Goal: Communication & Community: Answer question/provide support

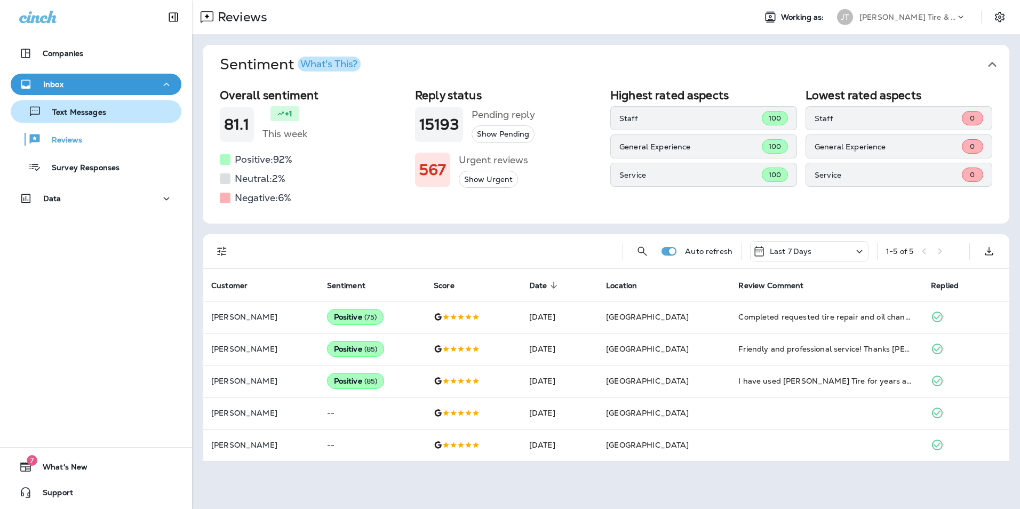
click at [80, 109] on p "Text Messages" at bounding box center [74, 113] width 65 height 10
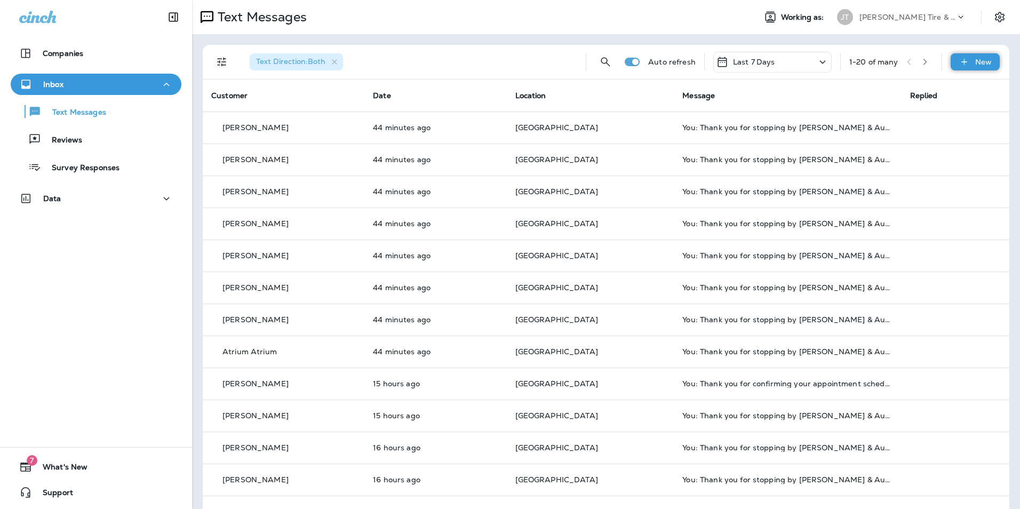
click at [959, 62] on icon at bounding box center [964, 62] width 11 height 11
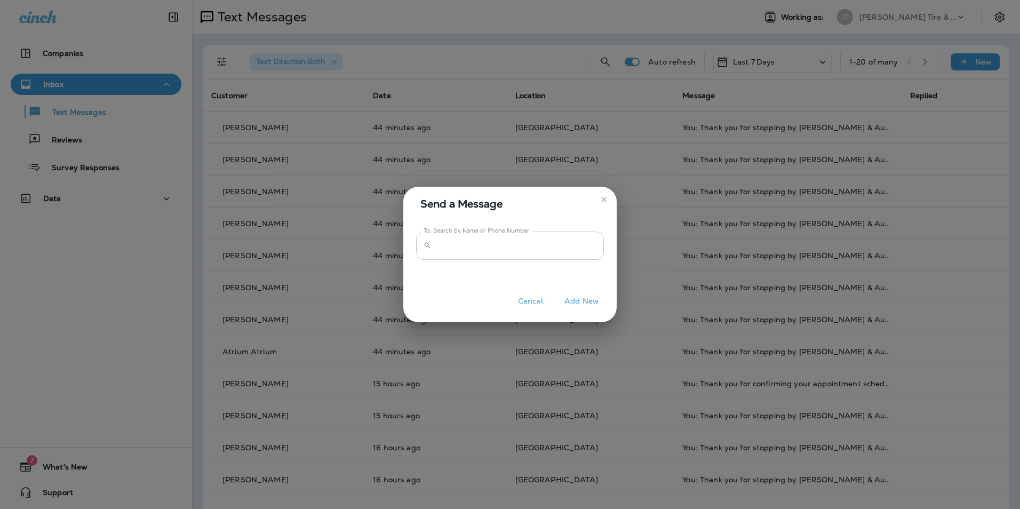
click at [462, 243] on input "To: Search by Name or Phone Number" at bounding box center [519, 246] width 169 height 28
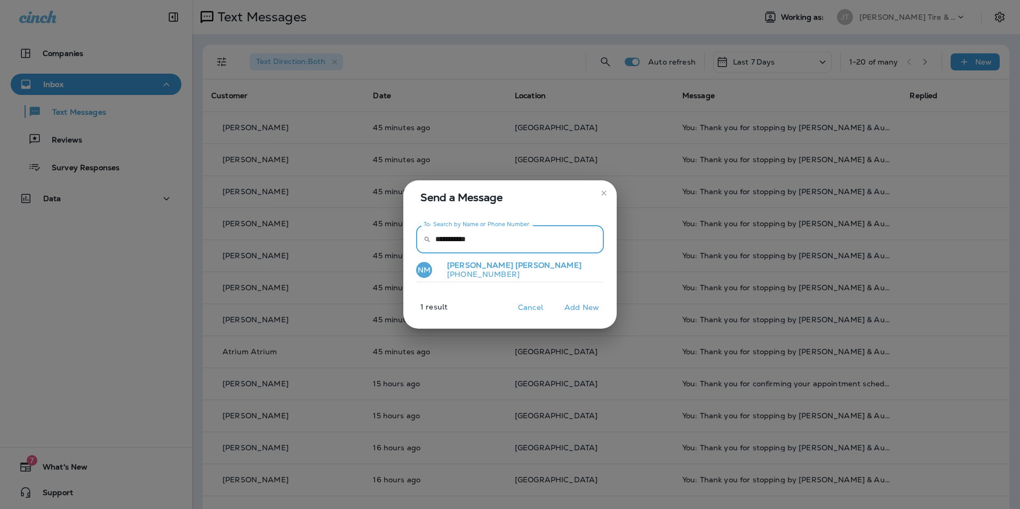
type input "**********"
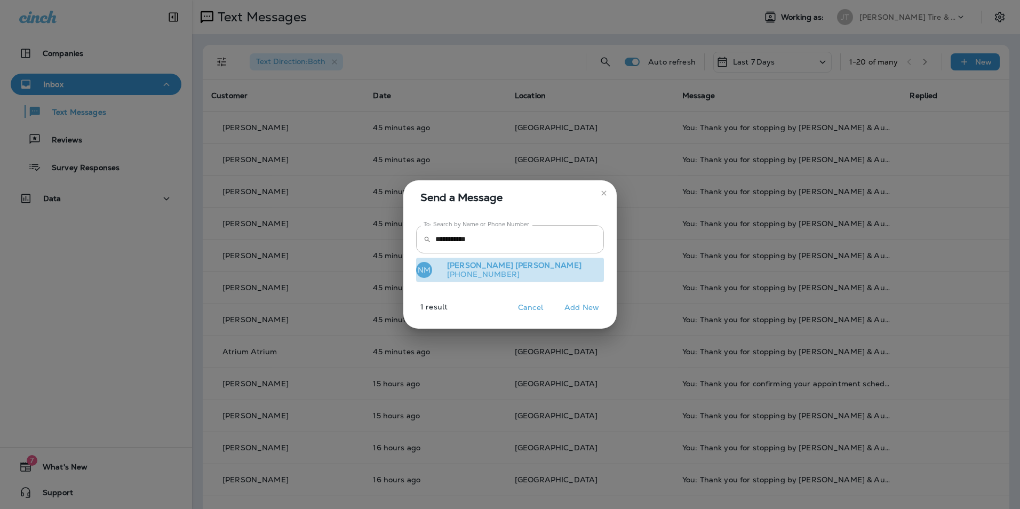
click at [516, 265] on span "[PERSON_NAME]" at bounding box center [549, 265] width 66 height 10
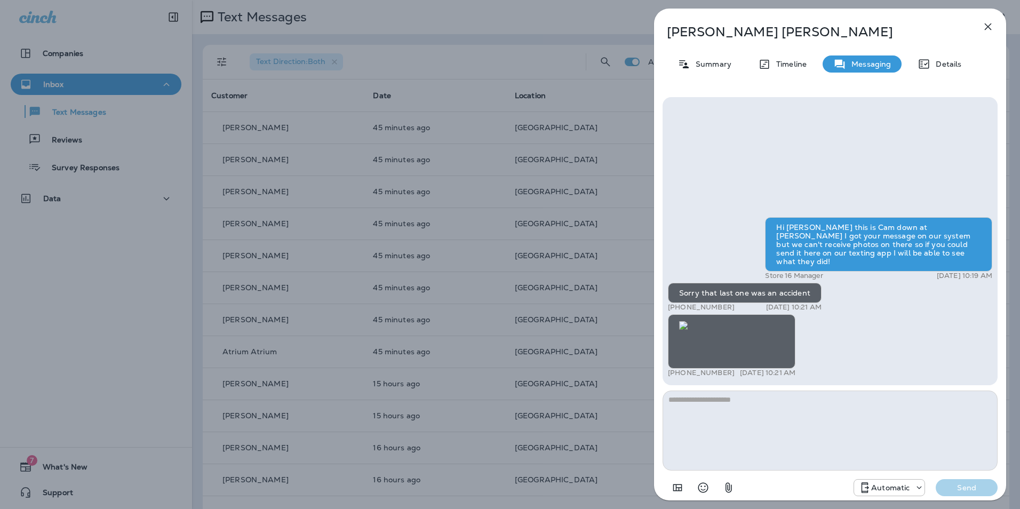
click at [987, 32] on icon "button" at bounding box center [988, 26] width 13 height 13
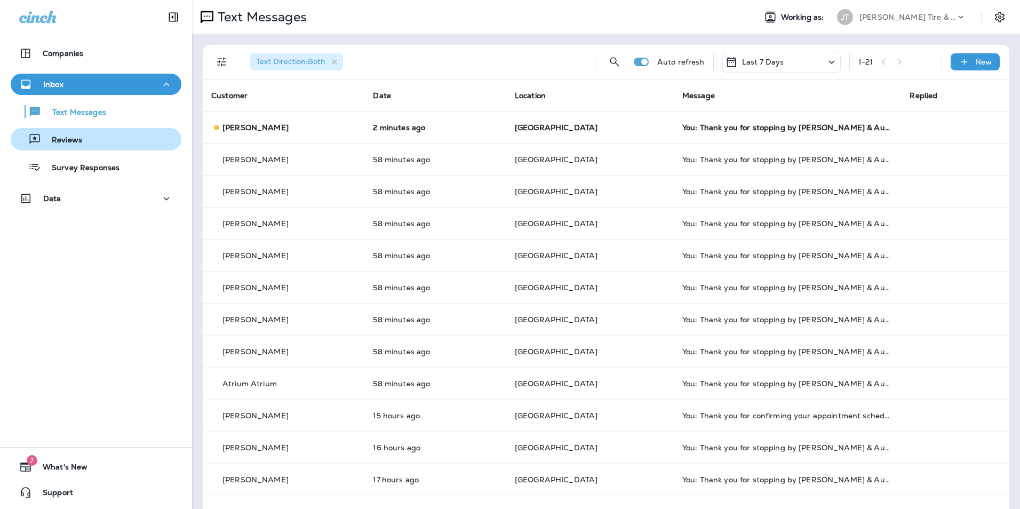
click at [96, 145] on div "Reviews" at bounding box center [96, 139] width 162 height 16
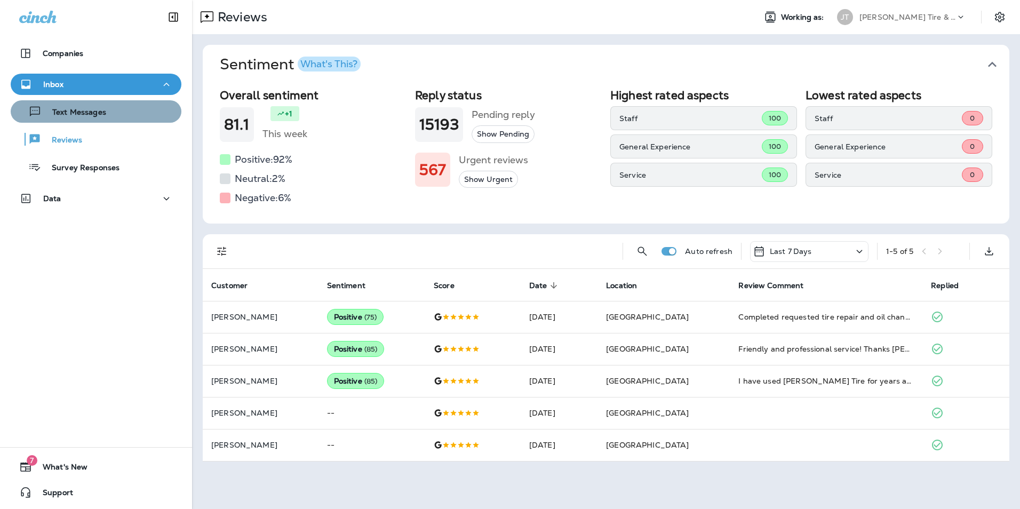
click at [115, 116] on div "Text Messages" at bounding box center [96, 112] width 162 height 16
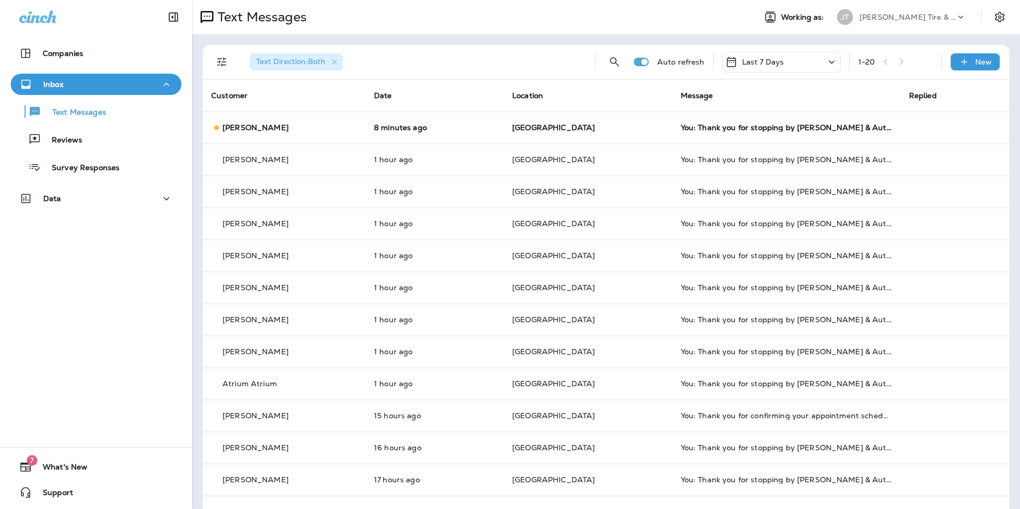
click at [264, 59] on span "Text Direction : Both" at bounding box center [290, 62] width 69 height 10
click at [213, 60] on button "Filters" at bounding box center [221, 61] width 21 height 21
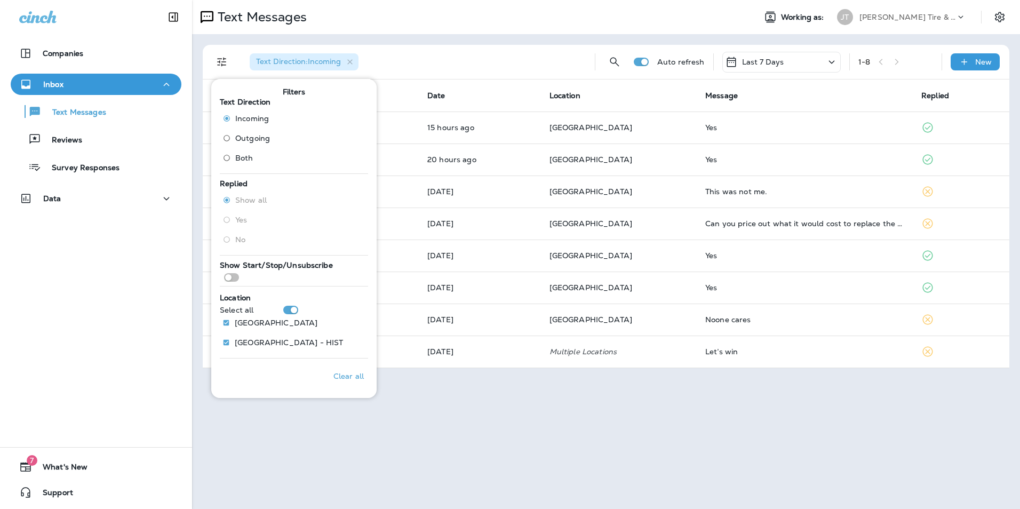
click at [382, 77] on div "Text Direction : Incoming" at bounding box center [413, 62] width 345 height 34
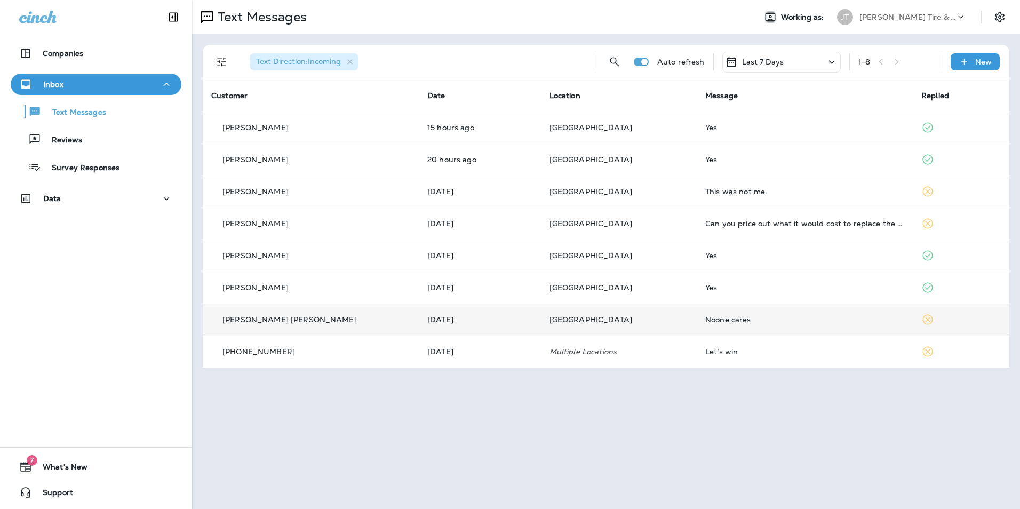
click at [706, 319] on div "Noone cares" at bounding box center [805, 319] width 199 height 9
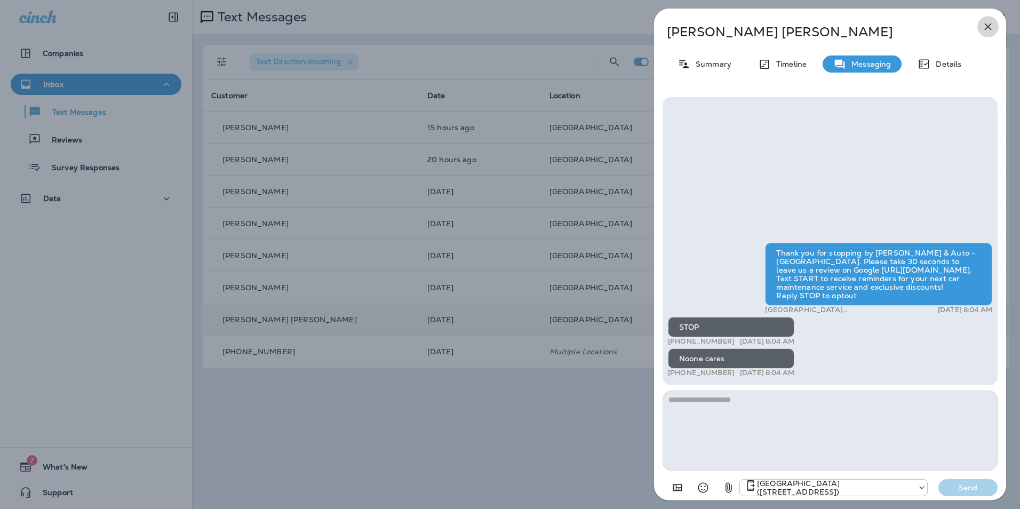
click at [989, 28] on icon "button" at bounding box center [988, 26] width 7 height 7
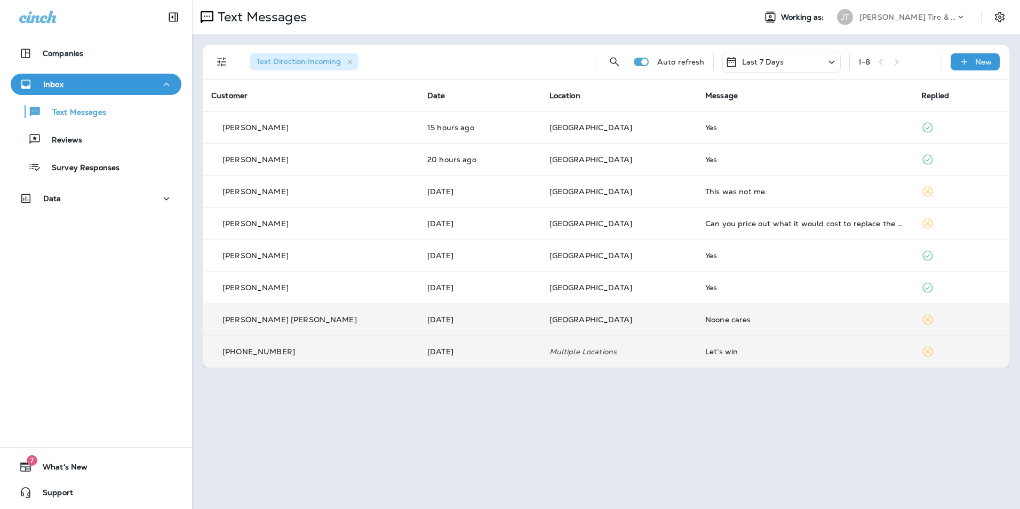
click at [706, 354] on div "Let’s win" at bounding box center [805, 351] width 199 height 9
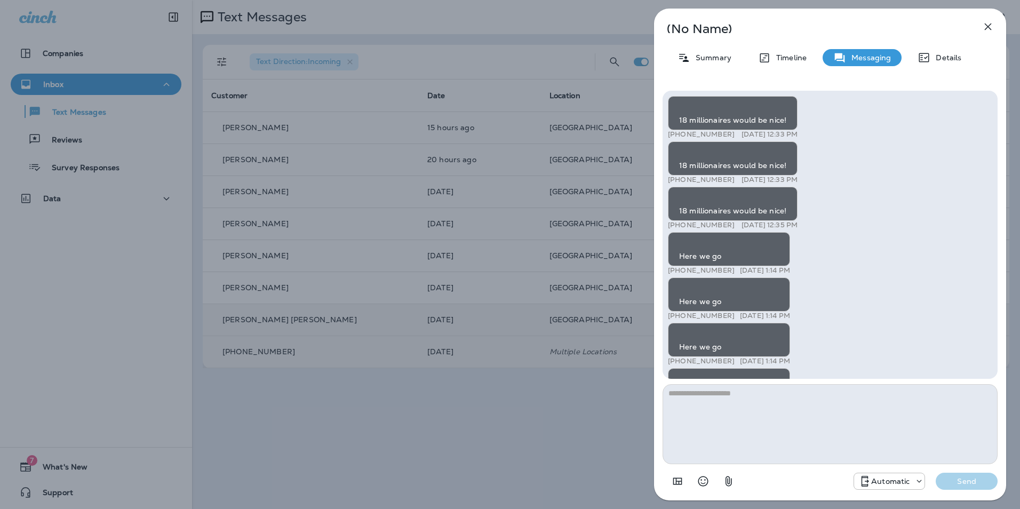
scroll to position [-28662, 0]
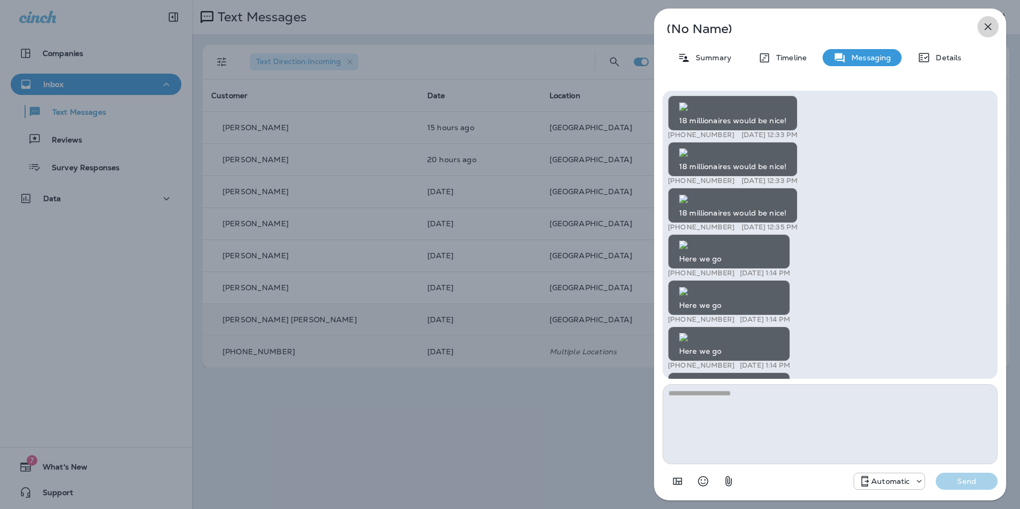
click at [992, 29] on icon "button" at bounding box center [988, 26] width 7 height 7
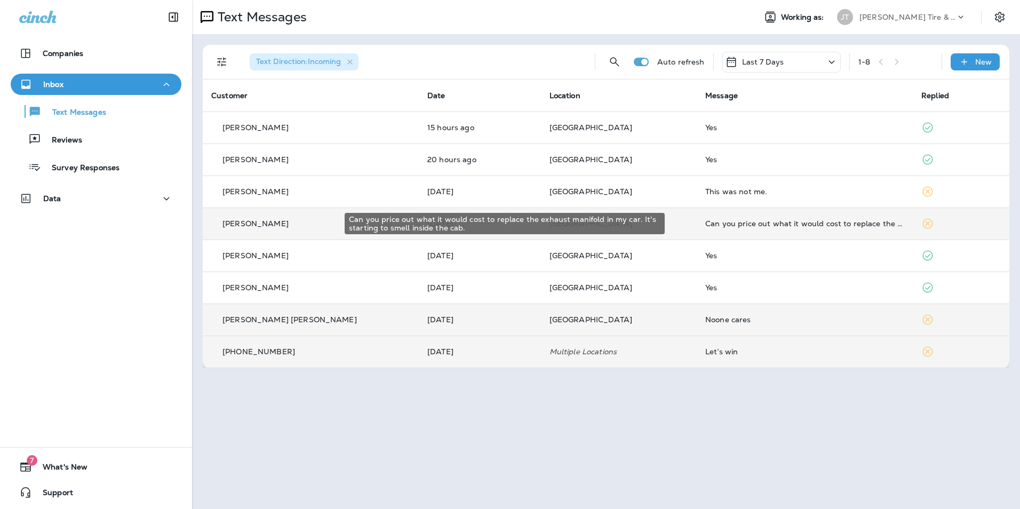
click at [706, 222] on div "Can you price out what it would cost to replace the exhaust manifold in my car.…" at bounding box center [805, 223] width 199 height 9
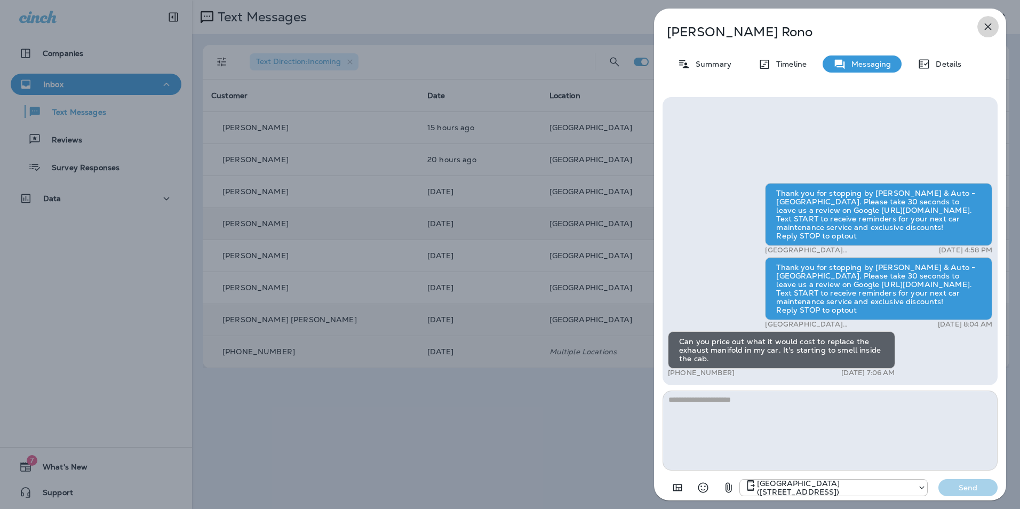
click at [985, 26] on icon "button" at bounding box center [988, 26] width 13 height 13
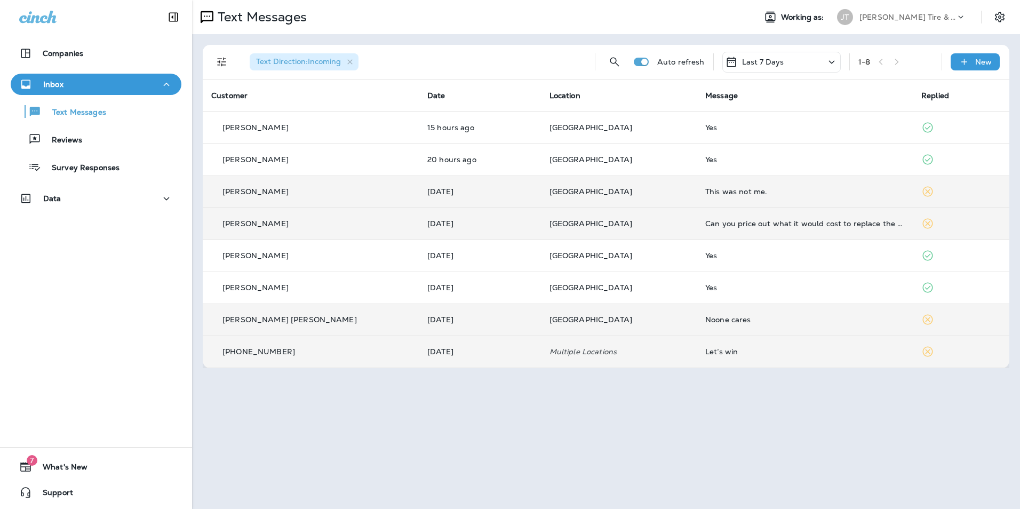
click at [724, 191] on div "This was not me." at bounding box center [805, 191] width 199 height 9
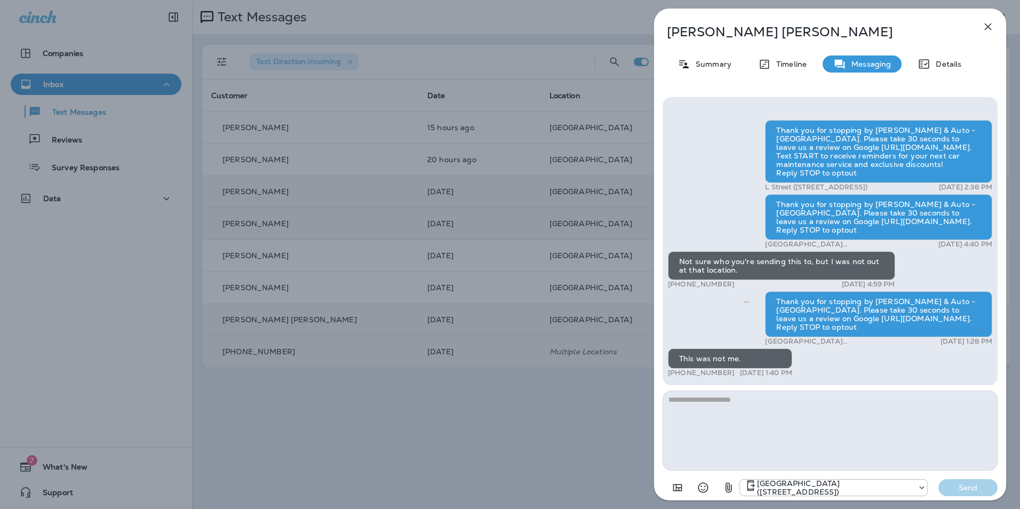
click at [742, 201] on div "Thank you for stopping by [PERSON_NAME] & Auto - [GEOGRAPHIC_DATA]. Please take…" at bounding box center [830, 250] width 324 height 260
click at [991, 25] on icon "button" at bounding box center [988, 26] width 7 height 7
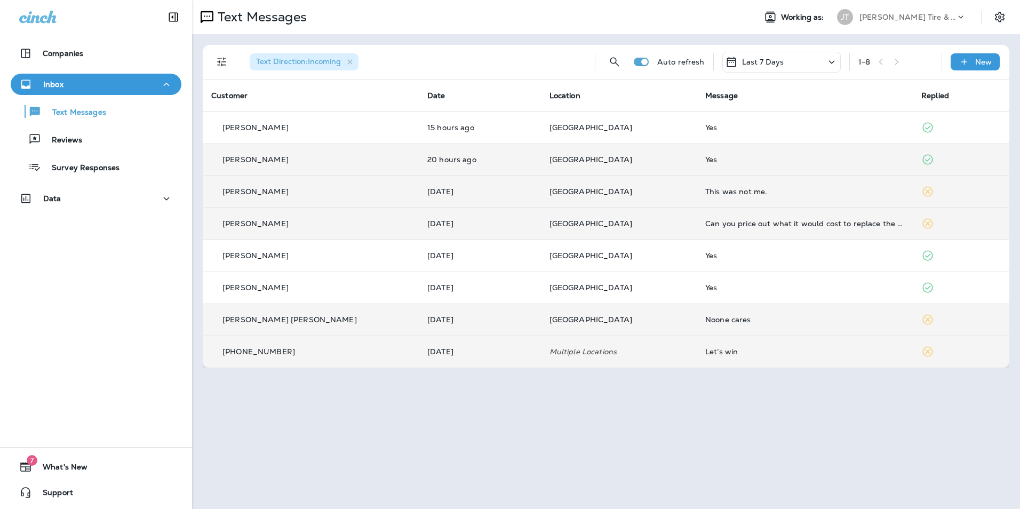
click at [706, 157] on div "Yes" at bounding box center [805, 159] width 199 height 9
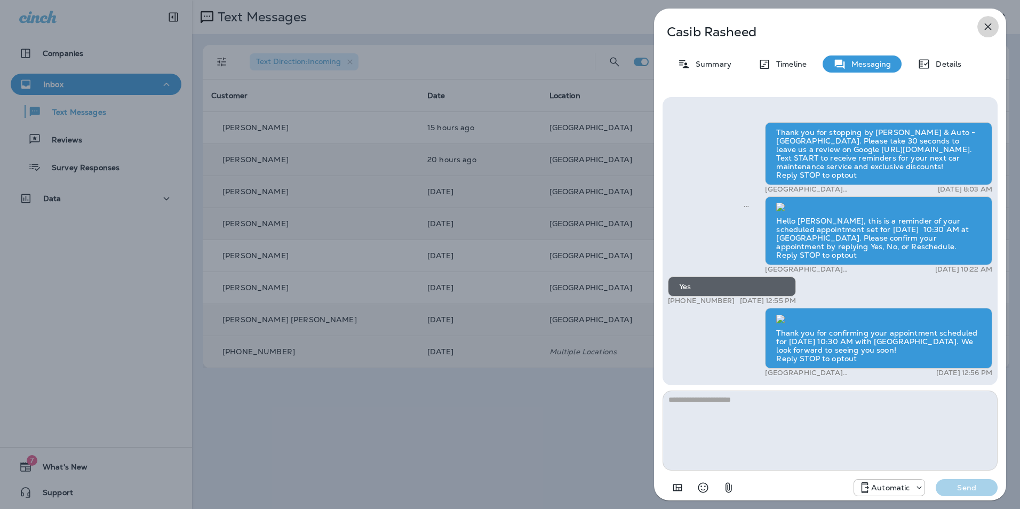
click at [985, 27] on icon "button" at bounding box center [988, 26] width 13 height 13
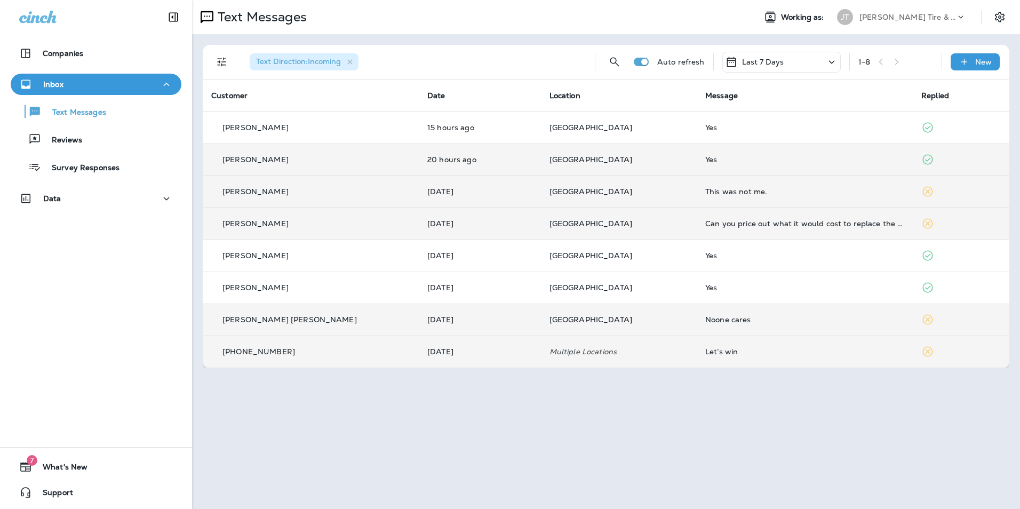
click at [898, 64] on div "1 - 8" at bounding box center [896, 62] width 75 height 16
click at [902, 63] on div "1 - 8" at bounding box center [896, 62] width 75 height 16
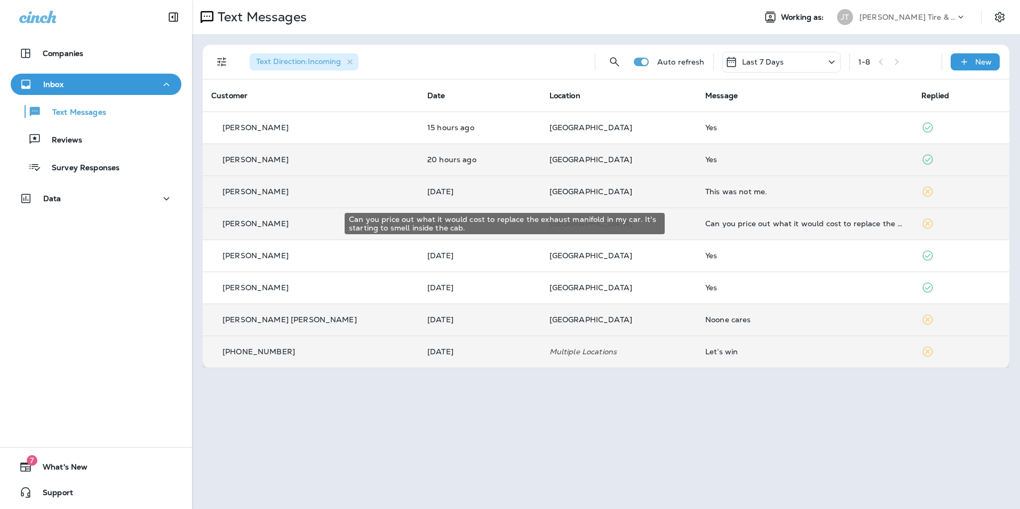
click at [728, 222] on div "Can you price out what it would cost to replace the exhaust manifold in my car.…" at bounding box center [805, 223] width 199 height 9
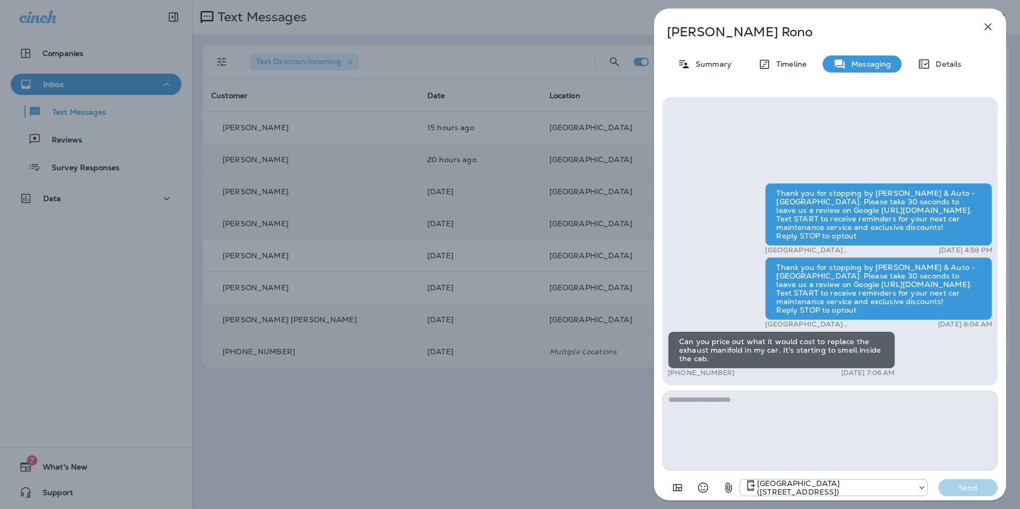
click at [985, 28] on icon "button" at bounding box center [988, 26] width 13 height 13
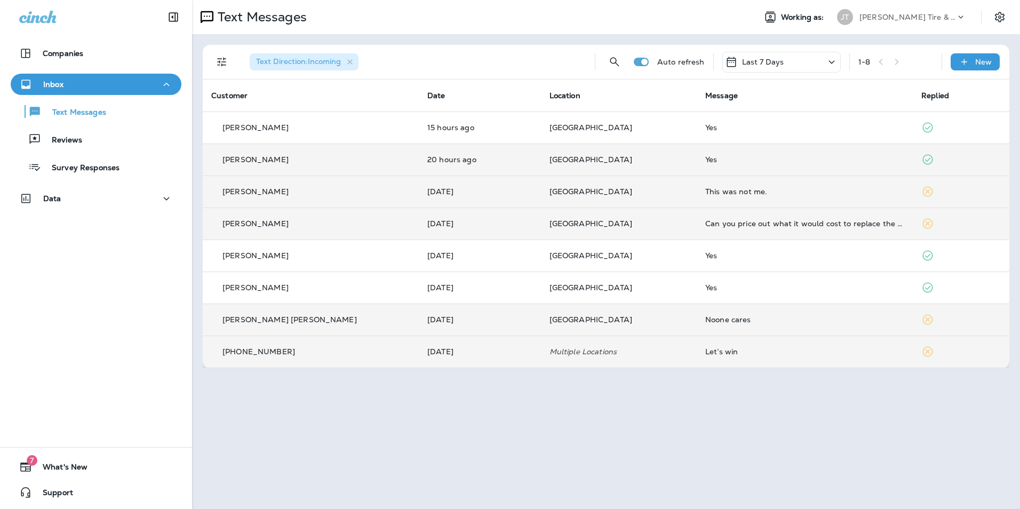
click at [702, 202] on td "This was not me." at bounding box center [805, 192] width 216 height 32
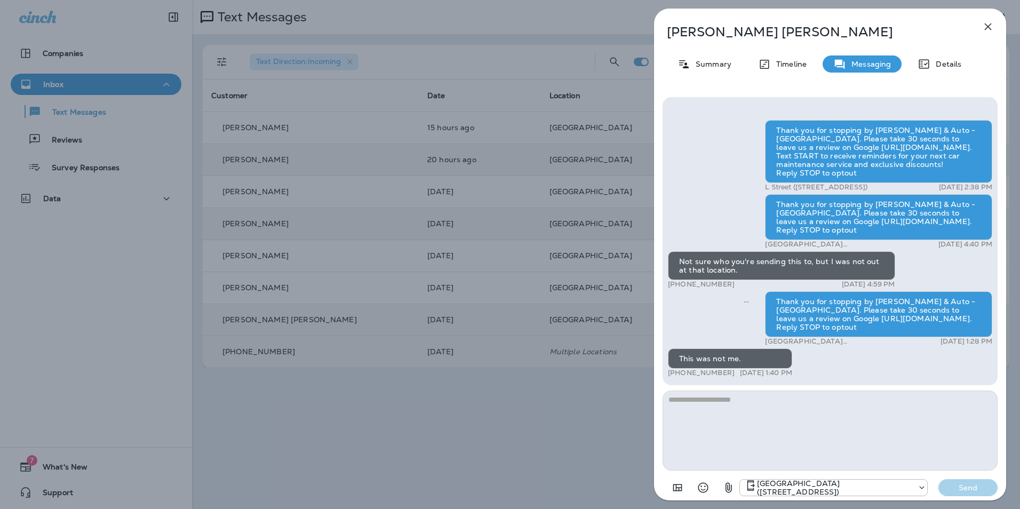
click at [991, 27] on icon "button" at bounding box center [988, 26] width 13 height 13
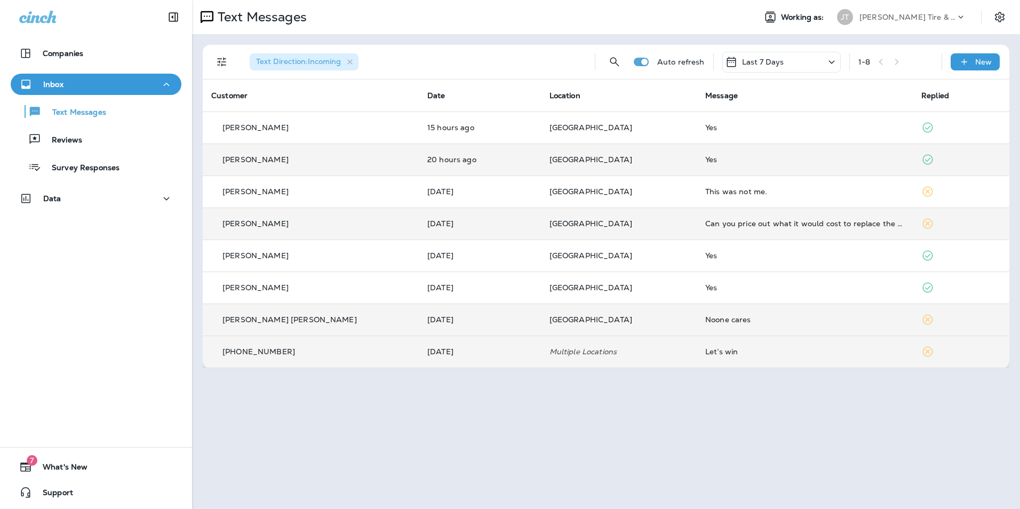
click at [706, 321] on div "Noone cares" at bounding box center [805, 319] width 199 height 9
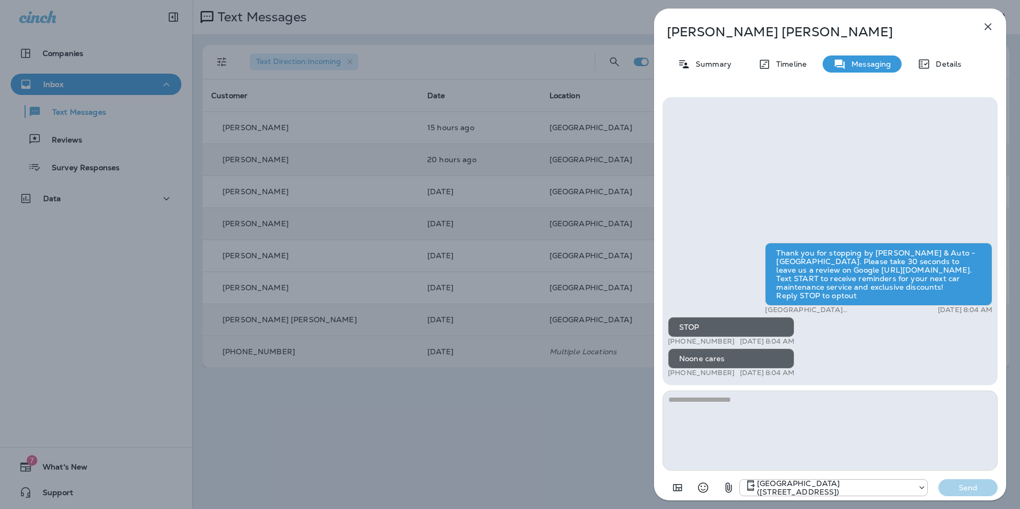
click at [987, 26] on icon "button" at bounding box center [988, 26] width 13 height 13
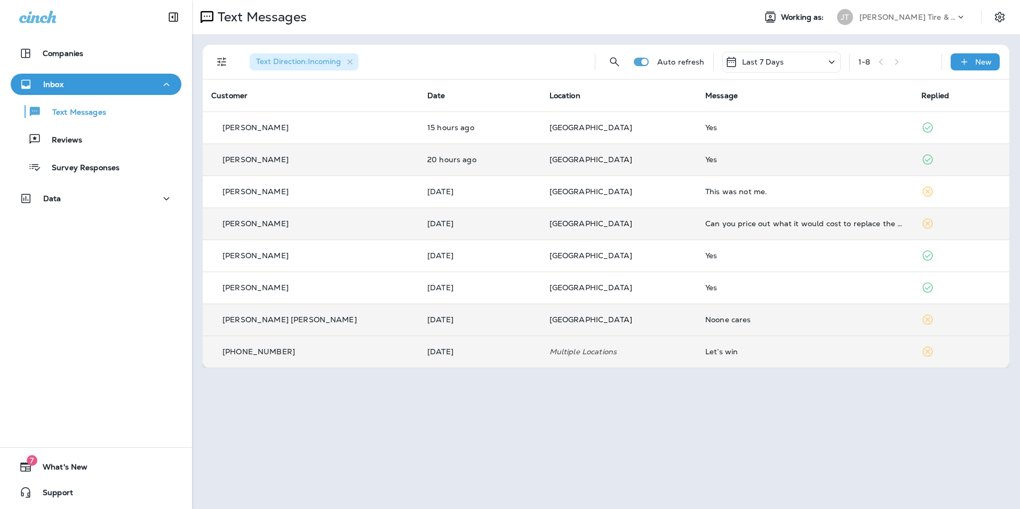
drag, startPoint x: 903, startPoint y: 62, endPoint x: 857, endPoint y: 64, distance: 45.9
click at [901, 62] on div "1 - 8" at bounding box center [896, 62] width 75 height 16
click at [815, 61] on div "Last 7 Days" at bounding box center [782, 62] width 118 height 21
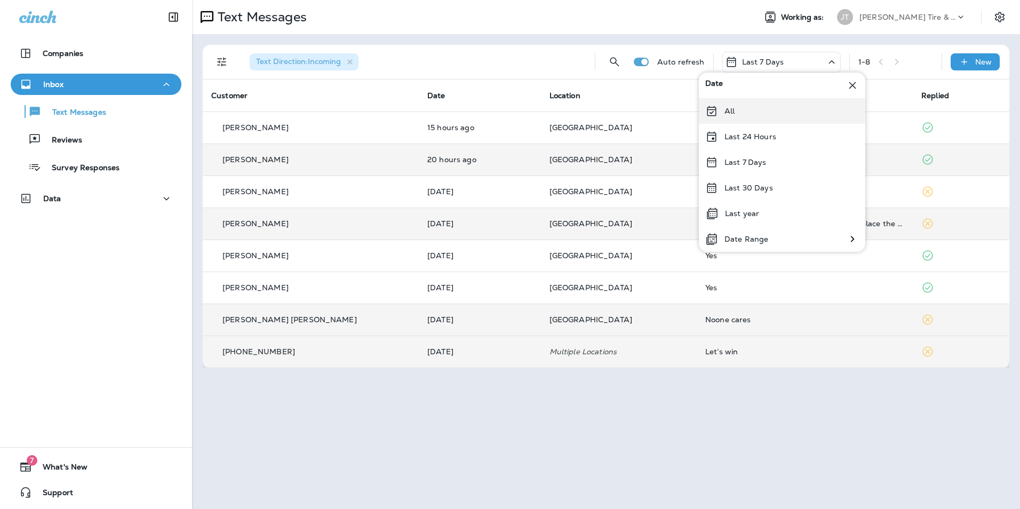
click at [747, 114] on div "All" at bounding box center [782, 111] width 167 height 26
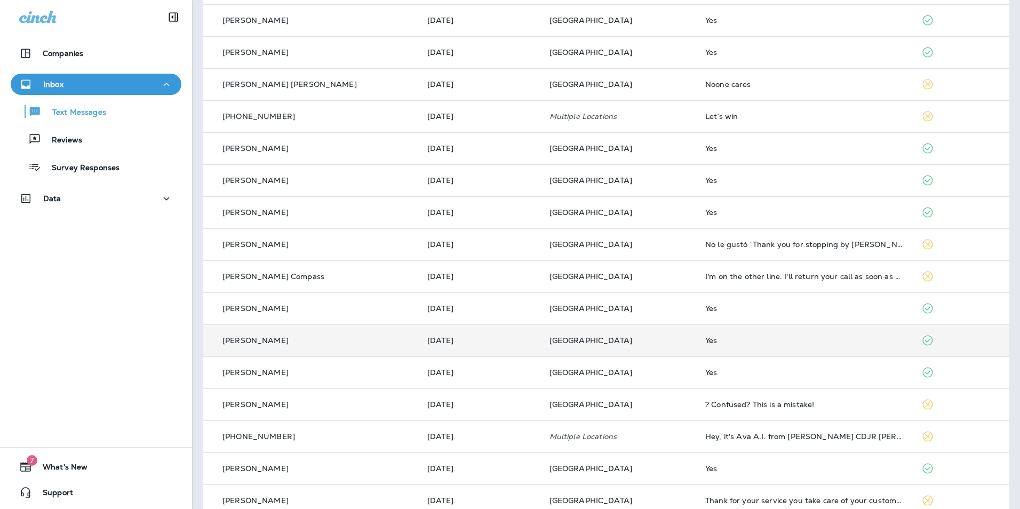
scroll to position [254, 0]
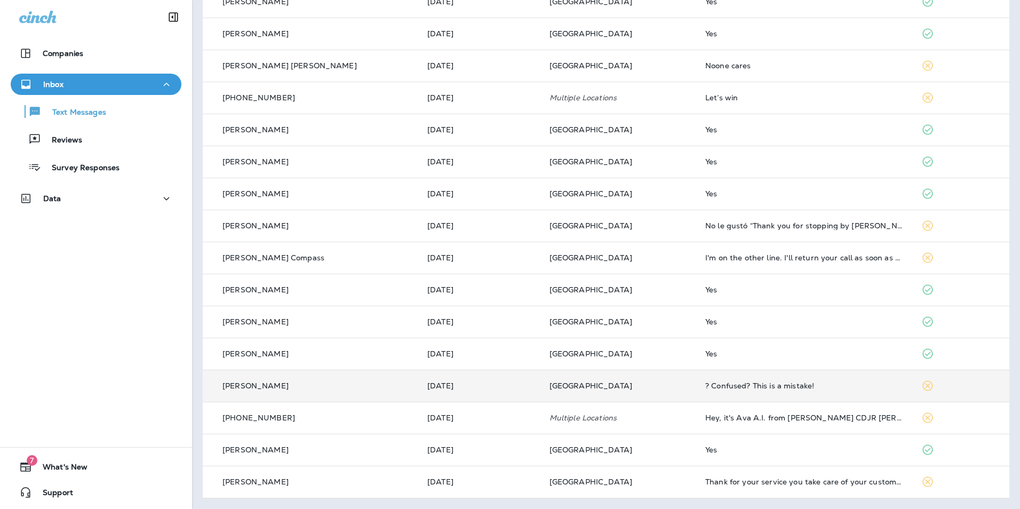
click at [709, 387] on div "? Confused? This is a mistake!" at bounding box center [805, 386] width 199 height 9
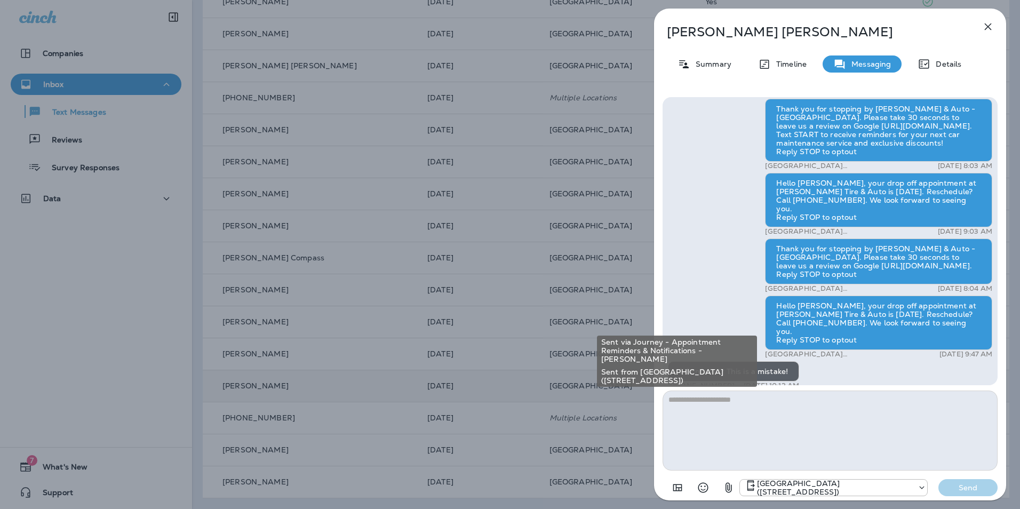
scroll to position [-17, 0]
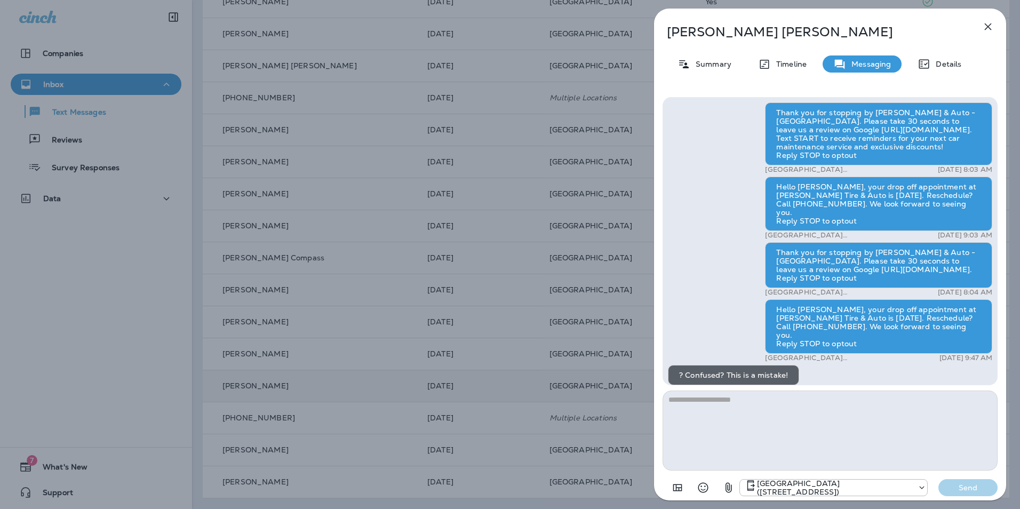
click at [986, 24] on icon "button" at bounding box center [988, 26] width 7 height 7
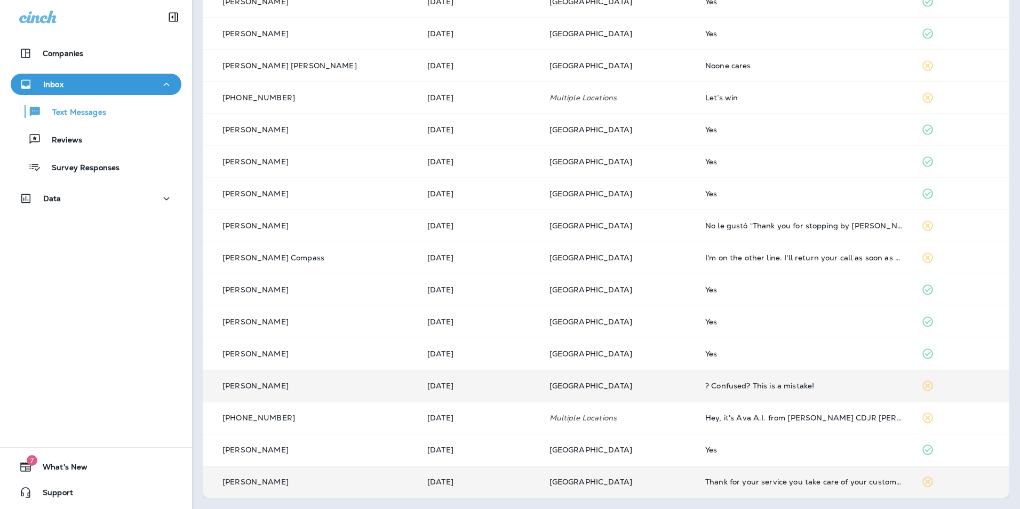
click at [718, 486] on td "Thank for your service you take care of your customers well." at bounding box center [805, 482] width 216 height 32
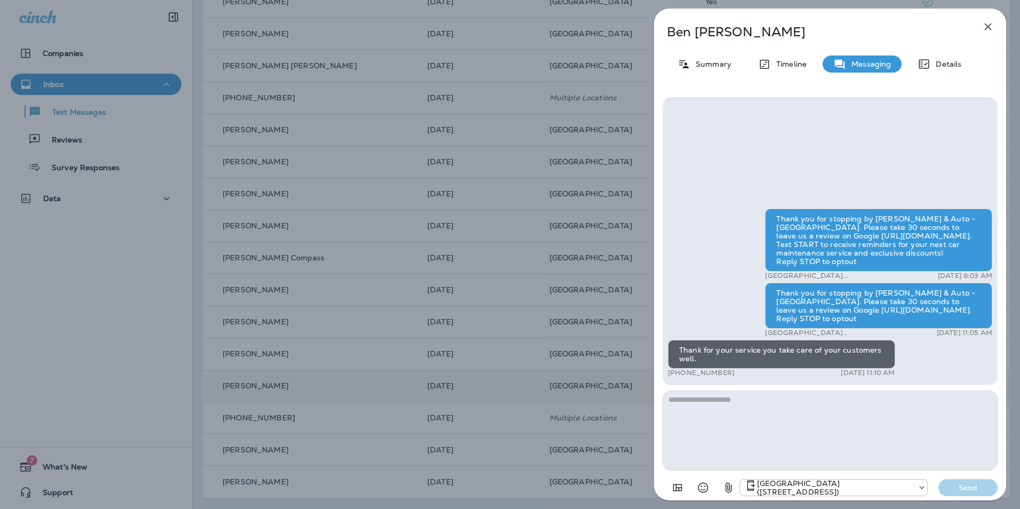
click at [986, 26] on icon "button" at bounding box center [988, 26] width 13 height 13
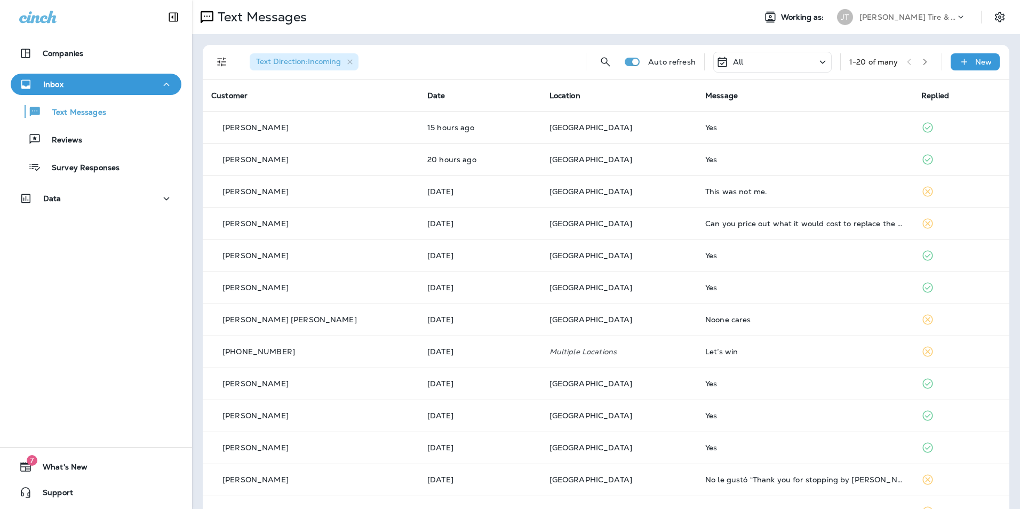
click at [922, 59] on icon "button" at bounding box center [925, 61] width 7 height 7
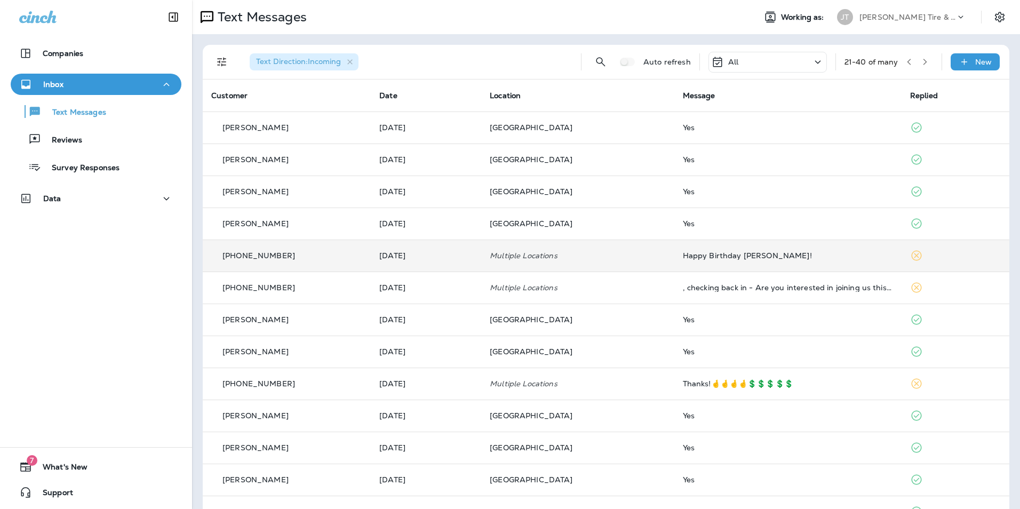
click at [736, 265] on td "Happy Birthday [PERSON_NAME]!" at bounding box center [788, 256] width 227 height 32
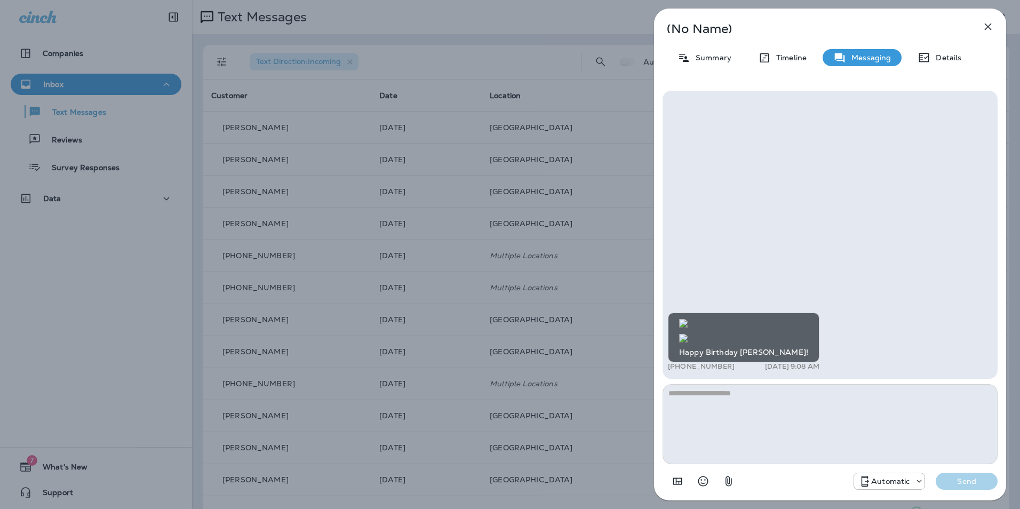
scroll to position [-267, 0]
click at [987, 33] on button "button" at bounding box center [988, 26] width 21 height 21
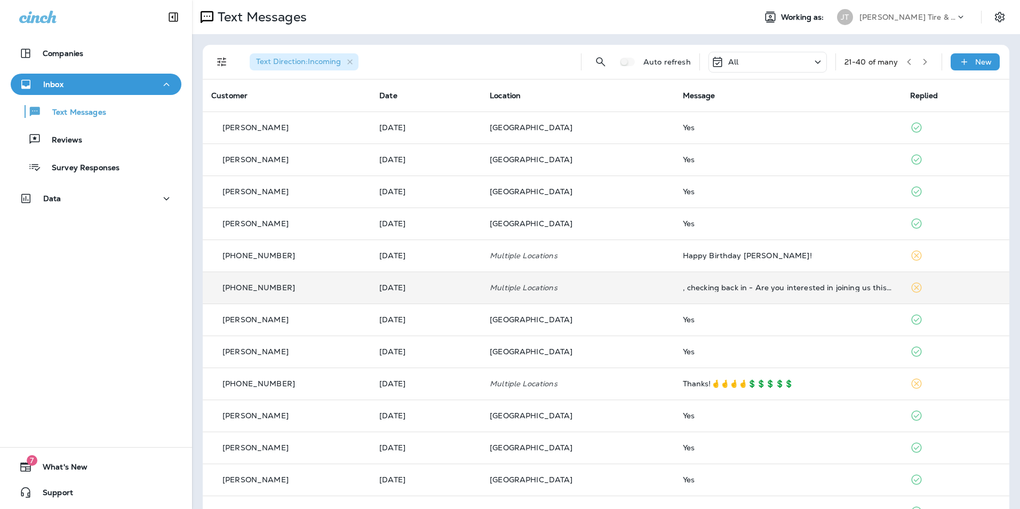
click at [732, 298] on td ", checking back in - Are you interested in joining us this fall?" at bounding box center [788, 288] width 227 height 32
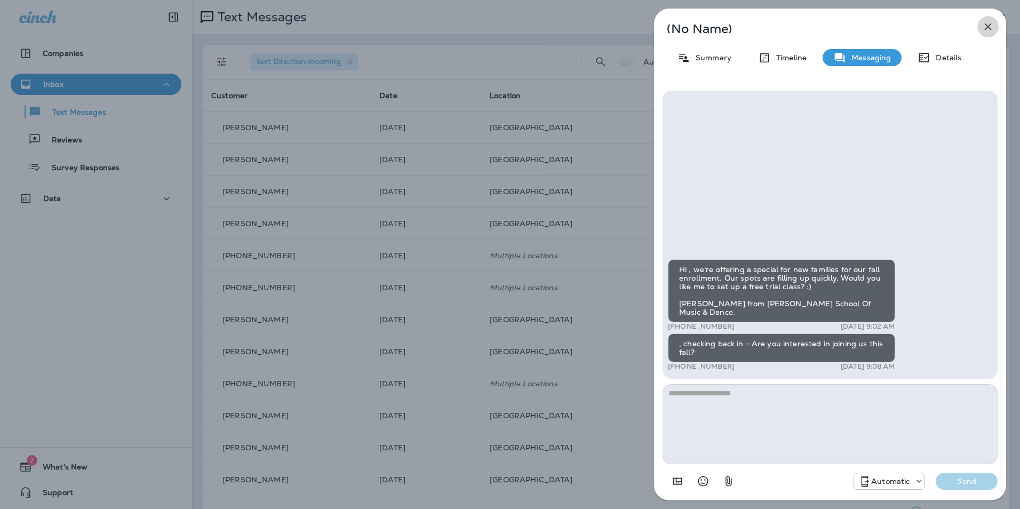
click at [986, 27] on icon "button" at bounding box center [988, 26] width 13 height 13
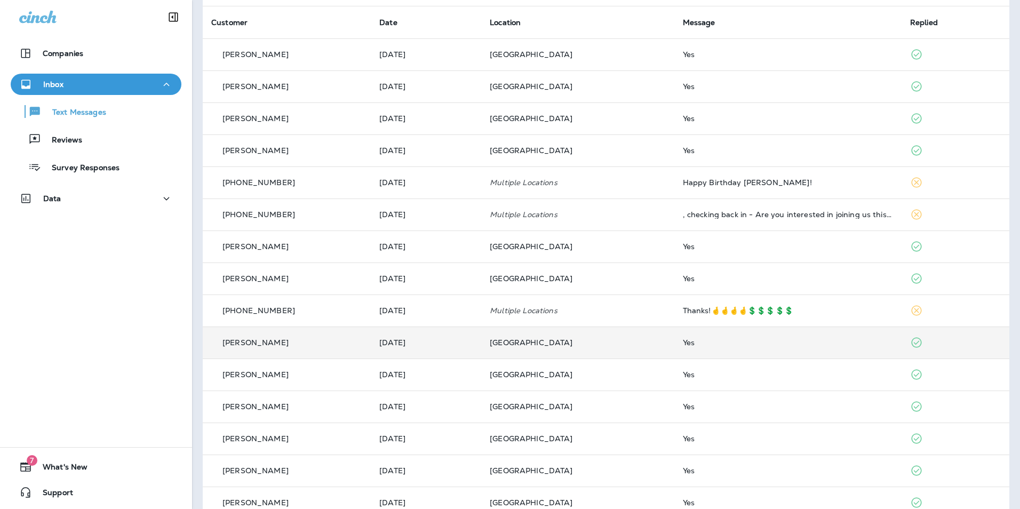
scroll to position [254, 0]
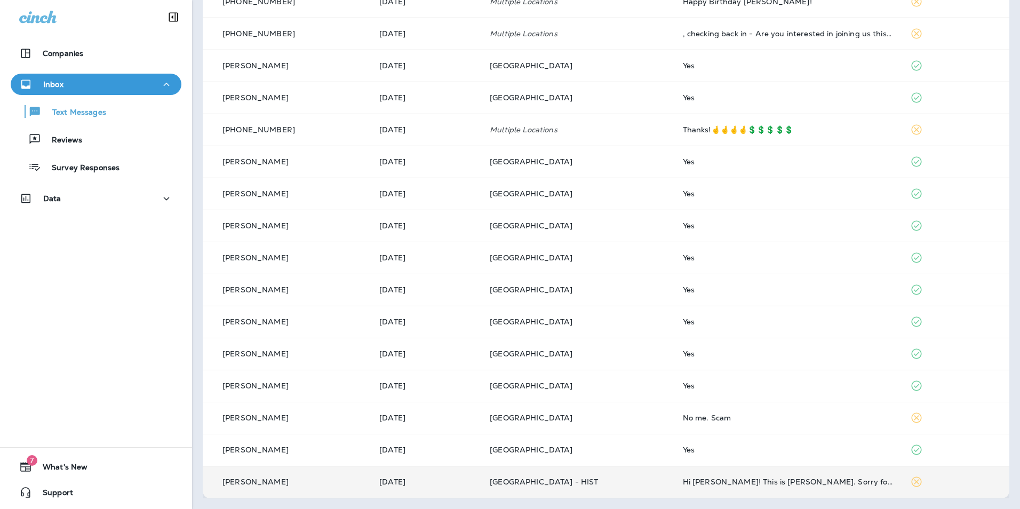
click at [793, 482] on div "Hi [PERSON_NAME]! This is [PERSON_NAME]. Sorry for the super delayed reply! O […" at bounding box center [788, 482] width 210 height 9
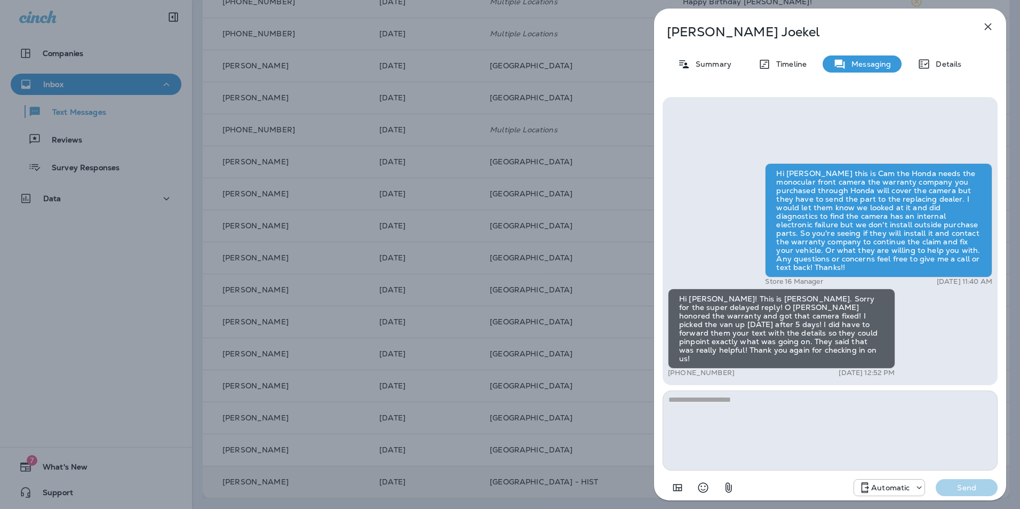
click at [991, 28] on icon "button" at bounding box center [988, 26] width 13 height 13
